Goal: Information Seeking & Learning: Understand process/instructions

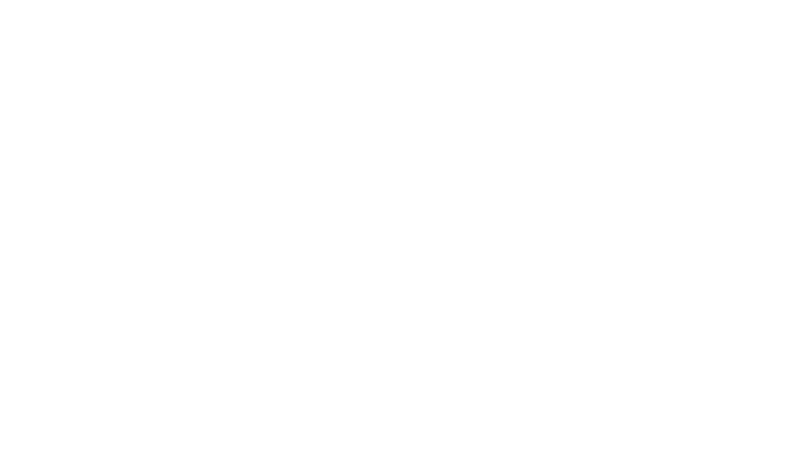
click at [668, 29] on body at bounding box center [405, 234] width 811 height 468
click at [665, 31] on body at bounding box center [405, 234] width 811 height 468
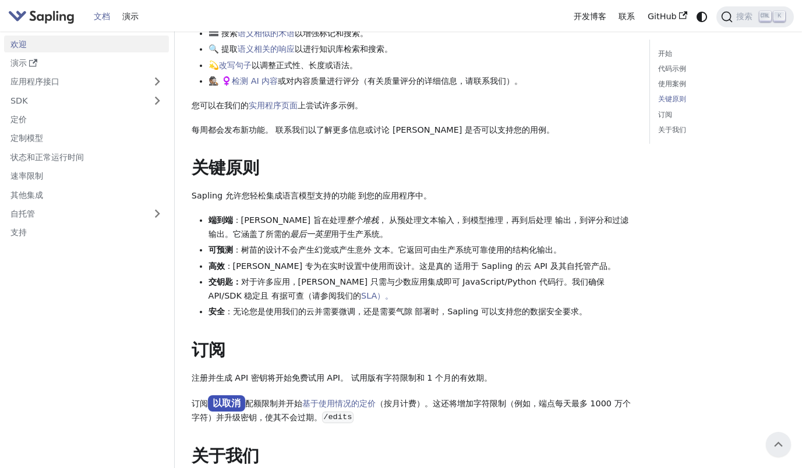
scroll to position [524, 0]
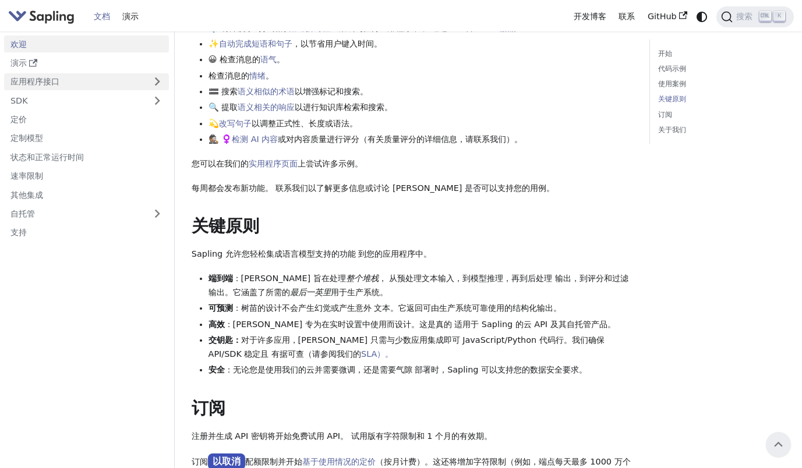
click at [35, 81] on link "应用程序接口" at bounding box center [75, 81] width 142 height 17
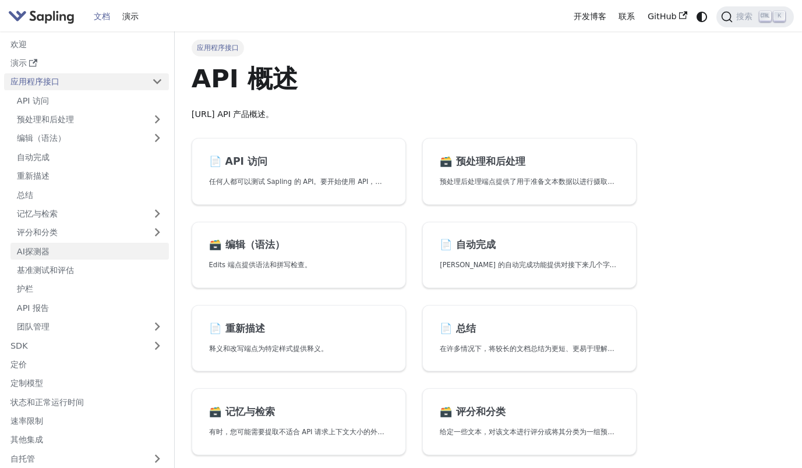
click at [66, 244] on link "AI探测器" at bounding box center [89, 251] width 158 height 17
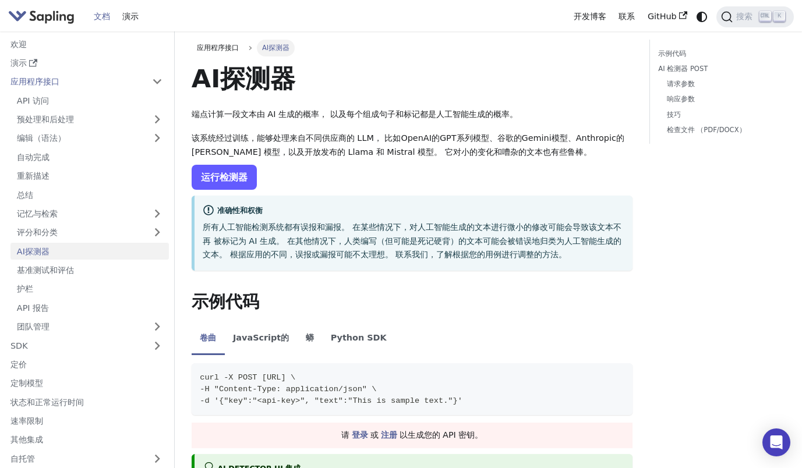
click at [245, 178] on link "运行检测器" at bounding box center [224, 177] width 65 height 25
